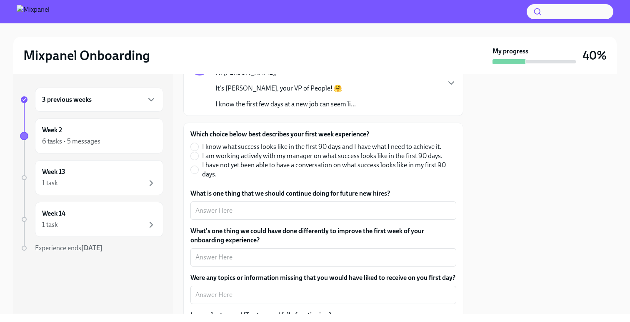
scroll to position [72, 0]
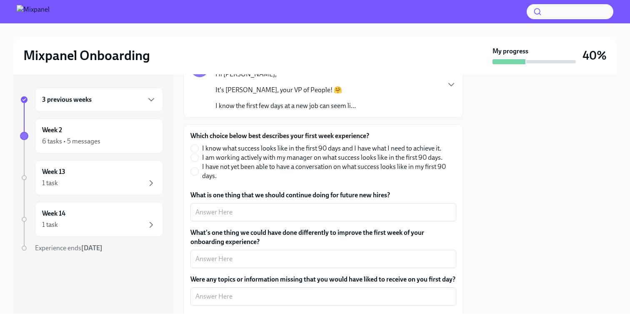
click at [407, 146] on span "I know what success looks like in the first 90 days and I have what I need to a…" at bounding box center [321, 148] width 239 height 9
click at [198, 146] on input "I know what success looks like in the first 90 days and I have what I need to a…" at bounding box center [194, 148] width 7 height 7
radio input "true"
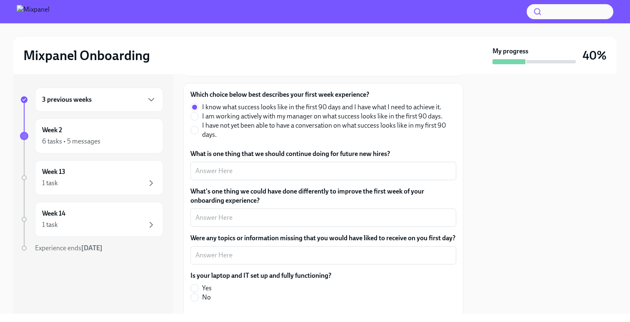
scroll to position [115, 0]
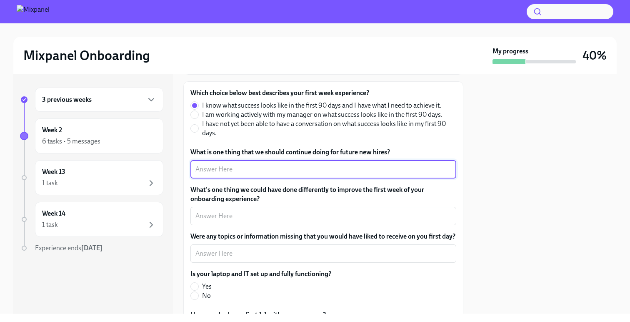
click at [291, 170] on textarea "What is one thing that we should continue doing for future new hires?" at bounding box center [323, 169] width 256 height 10
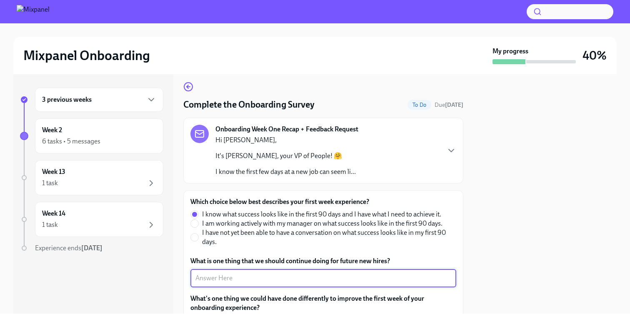
scroll to position [0, 0]
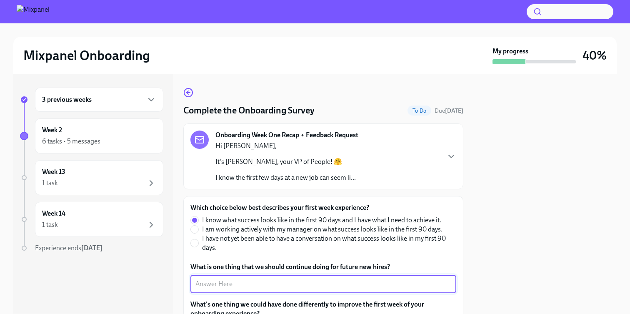
click at [422, 151] on div "Onboarding Week One Recap + Feedback Request Hi [PERSON_NAME], It's [PERSON_NAM…" at bounding box center [323, 156] width 266 height 52
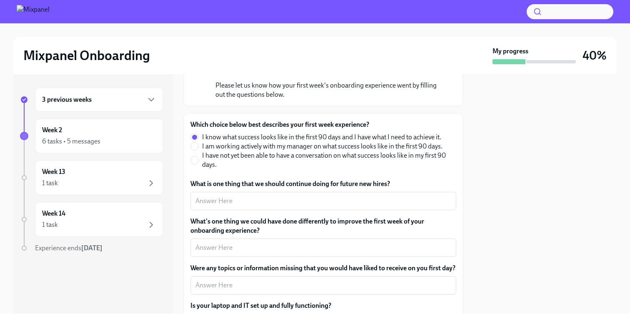
scroll to position [277, 0]
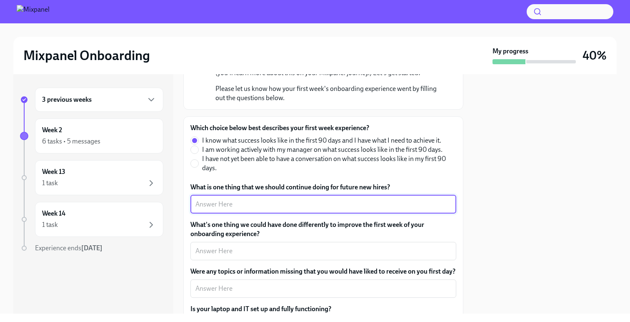
click at [337, 207] on textarea "What is one thing that we should continue doing for future new hires?" at bounding box center [323, 204] width 256 height 10
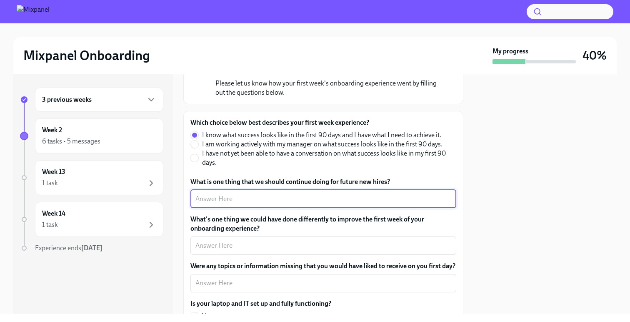
scroll to position [284, 0]
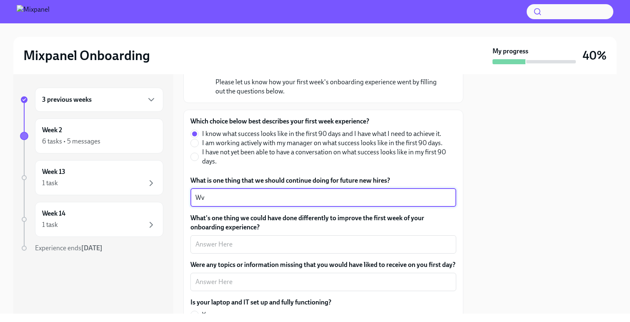
type textarea "W"
type textarea "Everything is good so far, [PERSON_NAME] is a really cool initiative."
click at [327, 238] on div "x ​" at bounding box center [323, 244] width 266 height 18
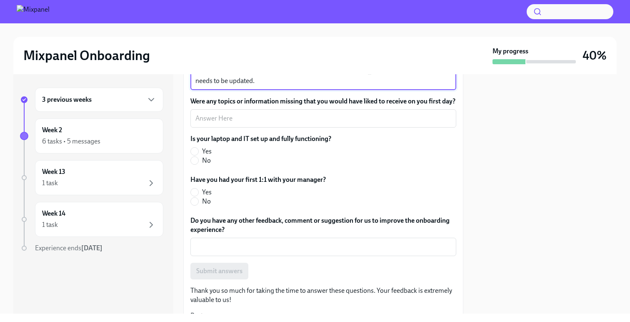
scroll to position [459, 0]
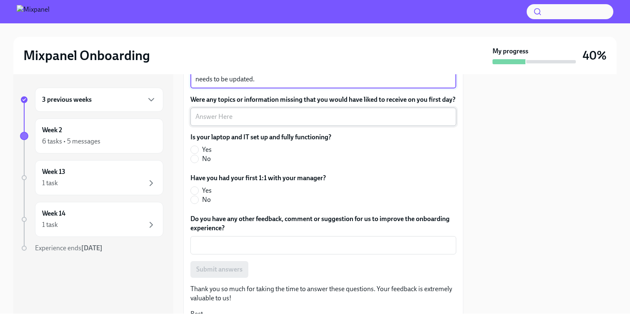
type textarea "Have a clearer display of benefits per country, [GEOGRAPHIC_DATA]'s page in Not…"
click at [267, 122] on textarea "Were any topics or information missing that you would have liked to receive on …" at bounding box center [323, 117] width 256 height 10
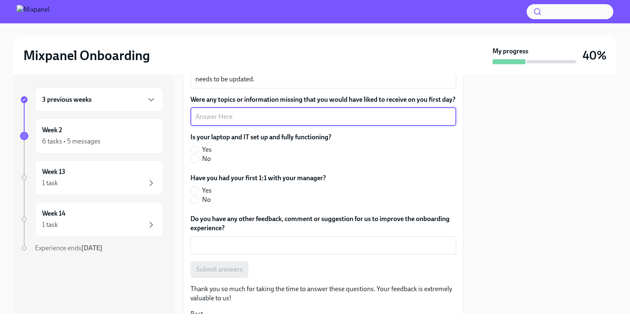
type textarea "M"
type textarea "None"
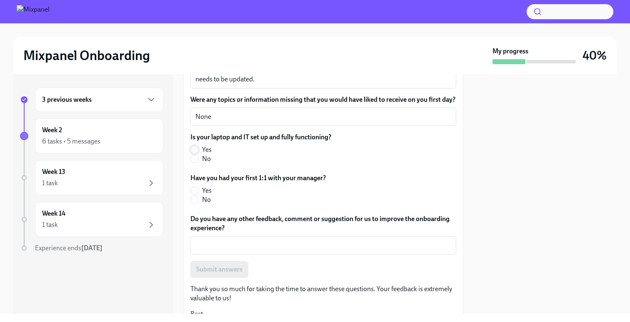
click at [193, 153] on input "Yes" at bounding box center [194, 149] width 7 height 7
radio input "true"
click at [197, 194] on input "Yes" at bounding box center [194, 190] width 7 height 7
radio input "true"
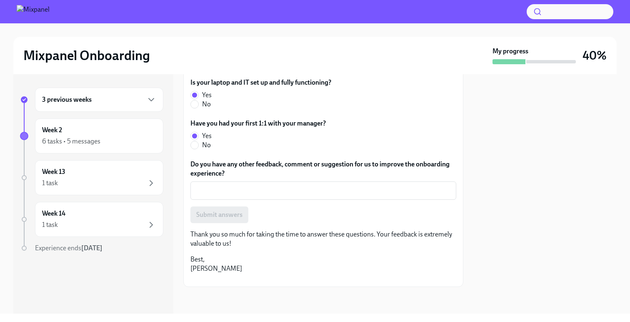
scroll to position [521, 0]
click at [245, 192] on textarea "Do you have any other feedback, comment or suggestion for us to improve the onb…" at bounding box center [323, 190] width 256 height 10
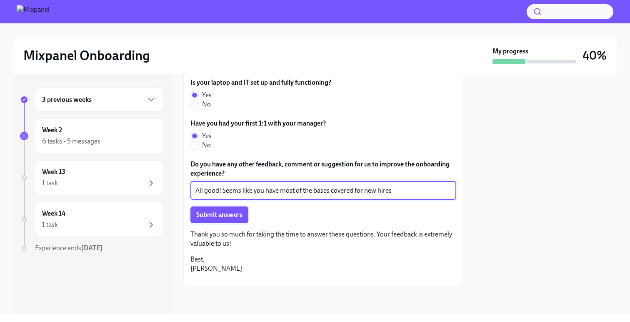
type textarea "All good! Seems like you have most of the bases covered for new hires"
click at [215, 218] on span "Submit answers" at bounding box center [219, 214] width 46 height 8
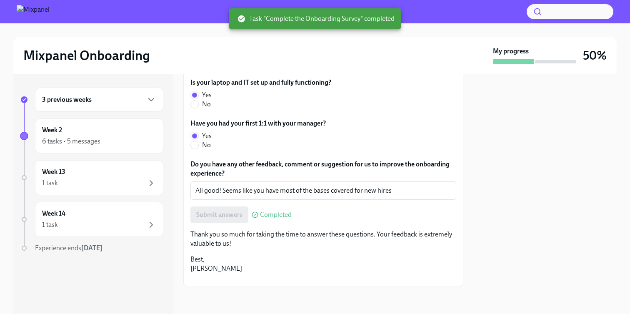
scroll to position [588, 0]
click at [102, 132] on div "Week 2 6 tasks • 5 messages" at bounding box center [99, 135] width 114 height 21
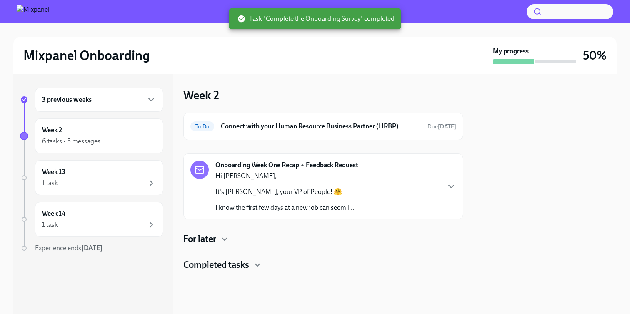
click at [219, 235] on div "For later" at bounding box center [323, 238] width 280 height 12
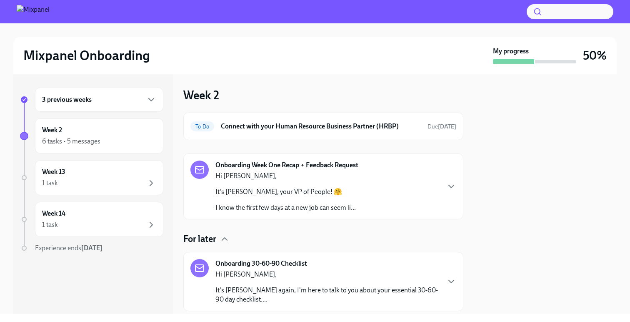
click at [219, 235] on div "For later" at bounding box center [323, 238] width 280 height 12
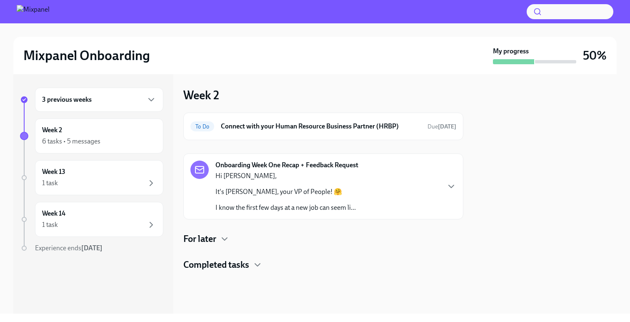
click at [397, 180] on div "Onboarding Week One Recap + Feedback Request Hi [PERSON_NAME], It's [PERSON_NAM…" at bounding box center [323, 186] width 266 height 52
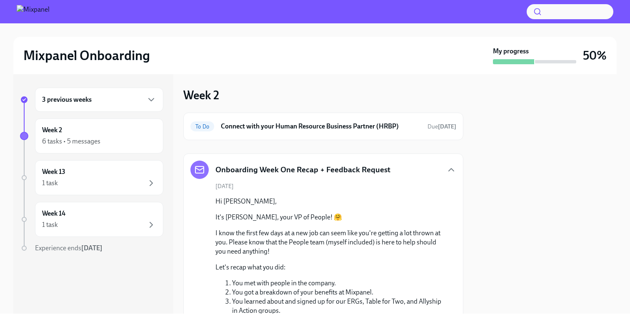
click at [397, 168] on div "Onboarding Week One Recap + Feedback Request" at bounding box center [323, 169] width 266 height 18
click at [355, 124] on h6 "Connect with your Human Resource Business Partner (HRBP)" at bounding box center [321, 126] width 200 height 9
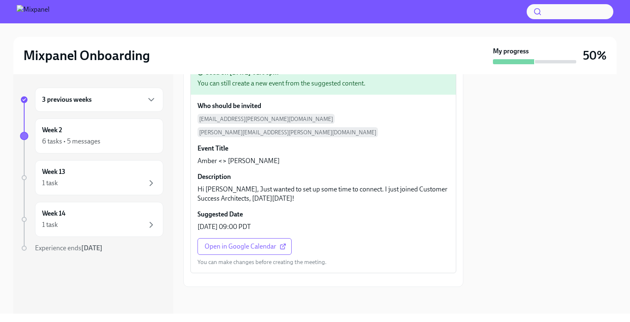
scroll to position [382, 0]
click at [257, 242] on span "Open in Google Calendar" at bounding box center [245, 246] width 80 height 8
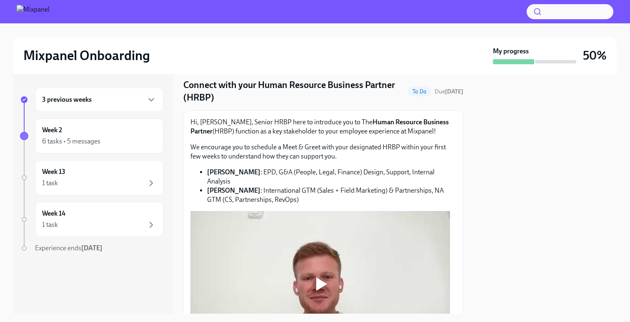
scroll to position [0, 0]
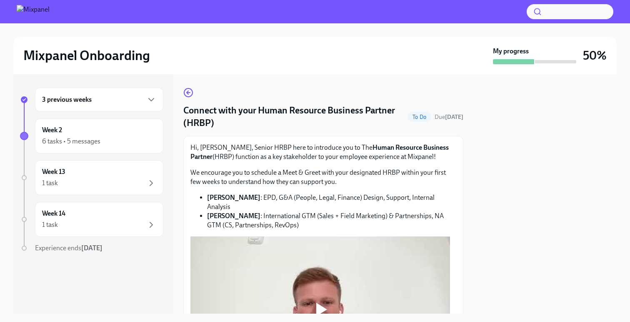
click at [188, 86] on div "Connect with your Human Resource Business Partner (HRBP) To Do Due [DATE] Hi, […" at bounding box center [323, 193] width 280 height 239
click at [190, 90] on icon "button" at bounding box center [188, 92] width 10 height 10
